Goal: Navigation & Orientation: Find specific page/section

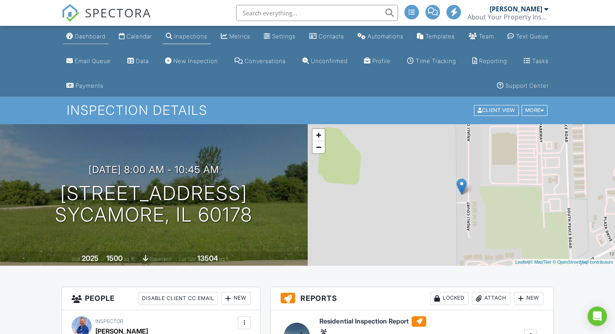
click at [87, 38] on div "Dashboard" at bounding box center [90, 36] width 31 height 7
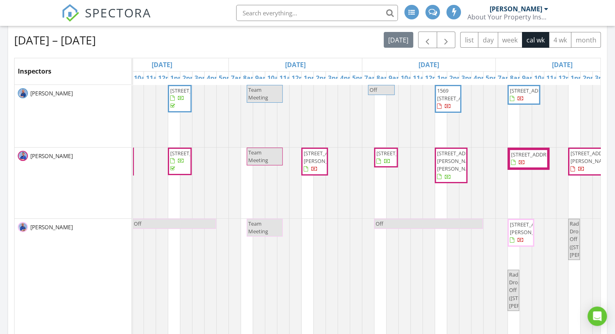
scroll to position [0, 473]
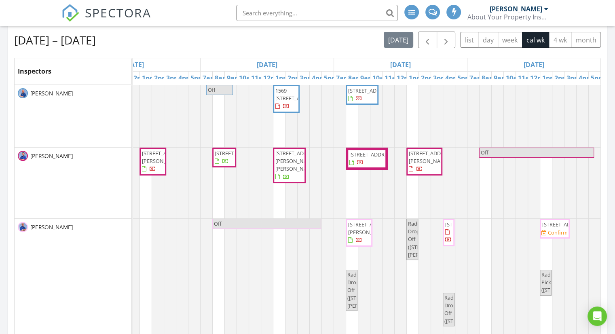
drag, startPoint x: 227, startPoint y: 215, endPoint x: 314, endPoint y: 211, distance: 87.1
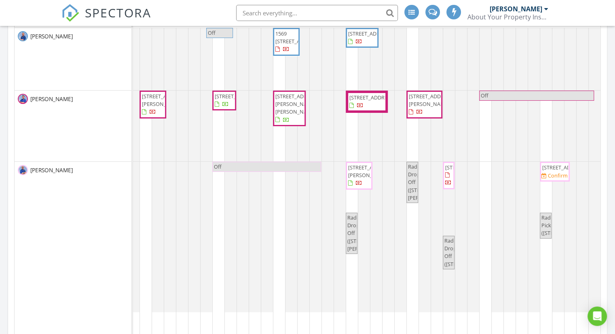
scroll to position [243, 0]
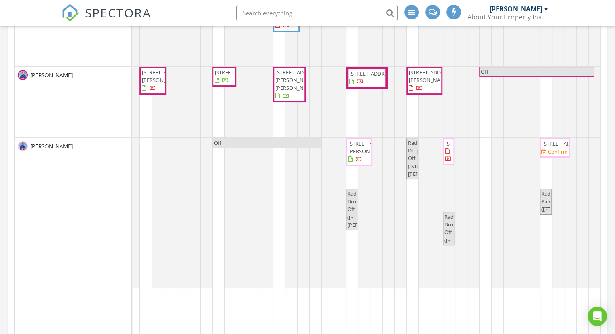
click at [552, 147] on span "37503 N Terrace Ln, Spring Grove 60081" at bounding box center [565, 143] width 45 height 7
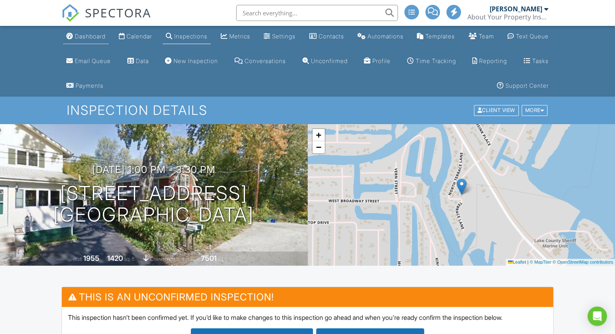
click at [94, 38] on div "Dashboard" at bounding box center [90, 36] width 31 height 7
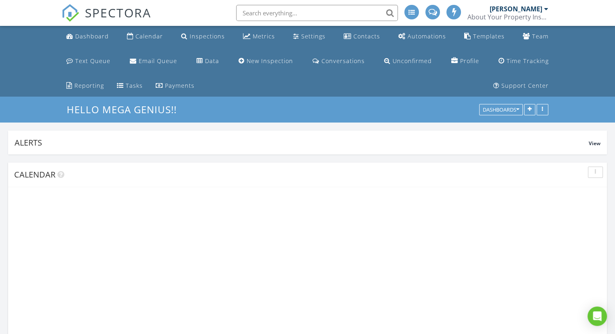
scroll to position [174, 194]
